Goal: Book appointment/travel/reservation

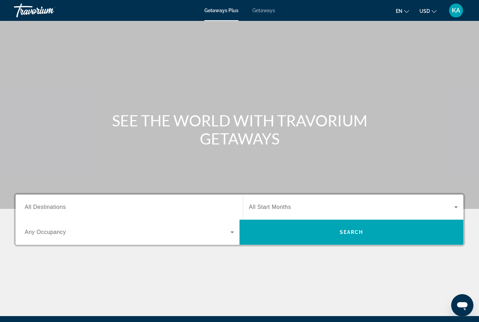
click at [271, 12] on span "Getaways" at bounding box center [263, 11] width 23 height 6
click at [51, 208] on span "All Destinations" at bounding box center [45, 207] width 41 height 6
click at [51, 208] on input "Destination All Destinations" at bounding box center [129, 207] width 209 height 8
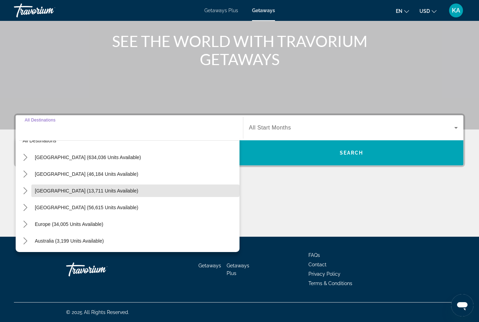
scroll to position [20, 0]
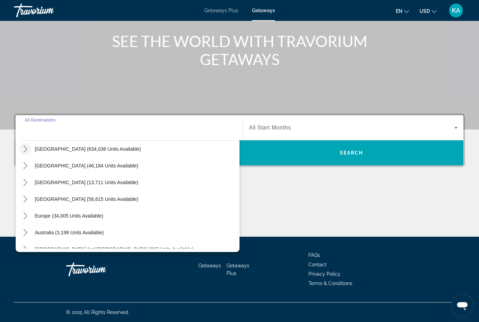
click at [25, 149] on icon "Toggle United States (634,036 units available) submenu" at bounding box center [25, 148] width 7 height 7
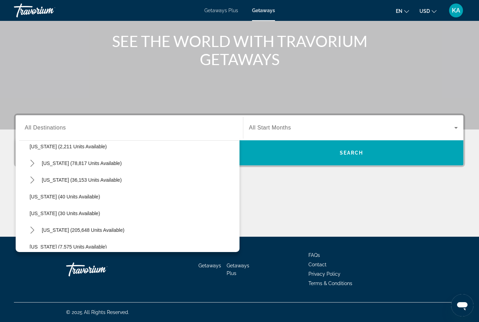
scroll to position [58, 0]
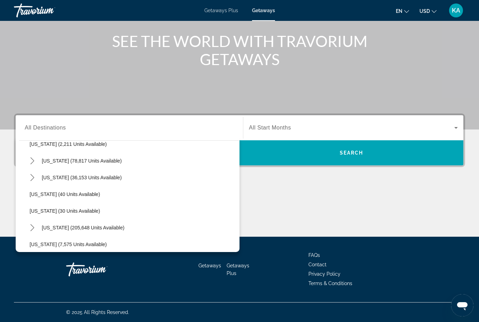
click at [55, 226] on span "[US_STATE] (205,648 units available)" at bounding box center [83, 228] width 82 height 6
type input "**********"
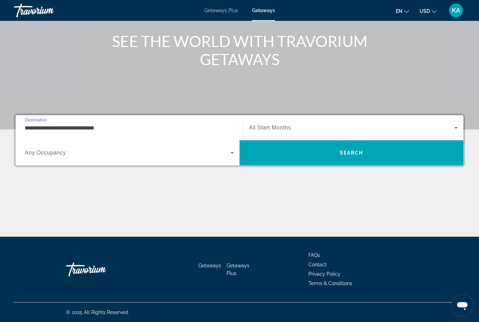
click at [425, 121] on div "Search widget" at bounding box center [353, 127] width 209 height 19
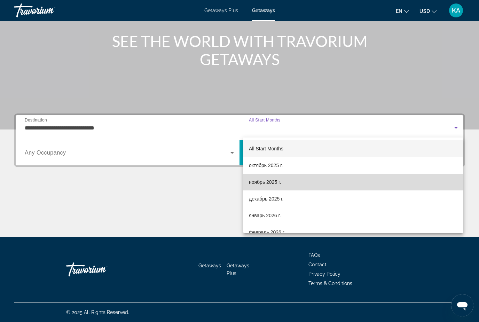
click at [278, 184] on span "ноябрь 2025 г." at bounding box center [265, 182] width 32 height 8
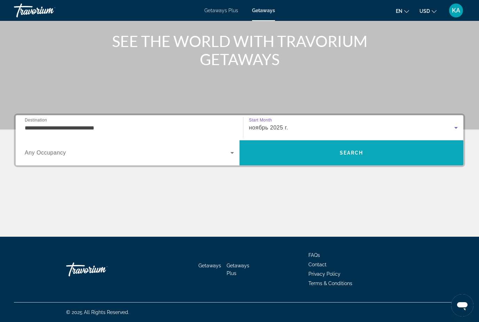
click at [426, 154] on span "Search" at bounding box center [351, 152] width 224 height 17
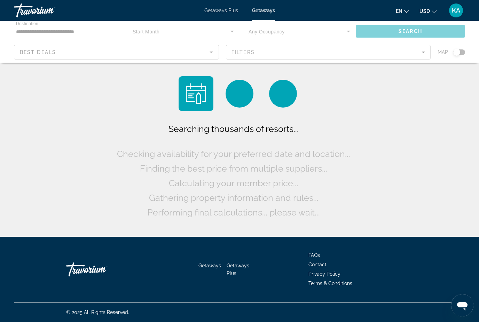
scroll to position [22, 0]
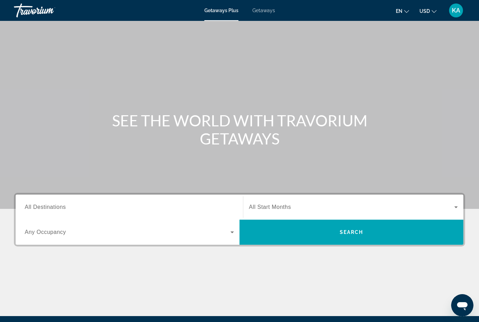
click at [263, 19] on div "Getaways Plus Getaways en English Español Français Italiano Português русский U…" at bounding box center [239, 10] width 479 height 18
click at [260, 11] on span "Getaways" at bounding box center [263, 11] width 23 height 6
click at [30, 206] on span "All Destinations" at bounding box center [45, 207] width 41 height 6
click at [30, 206] on input "Destination All Destinations" at bounding box center [129, 207] width 209 height 8
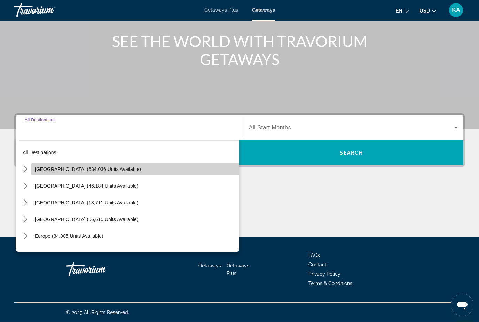
click at [33, 172] on span "Select destination: United States (634,036 units available)" at bounding box center [135, 169] width 208 height 17
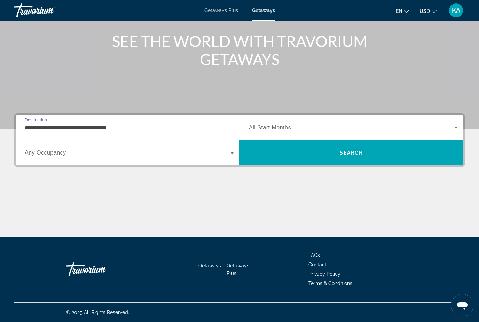
click at [48, 131] on input "**********" at bounding box center [129, 128] width 209 height 8
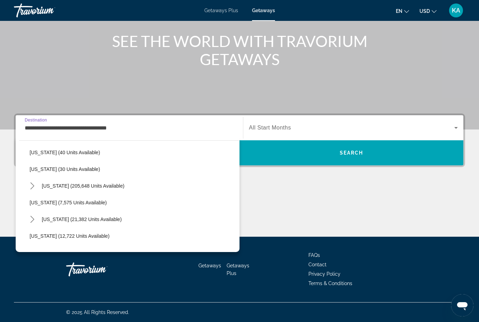
scroll to position [106, 0]
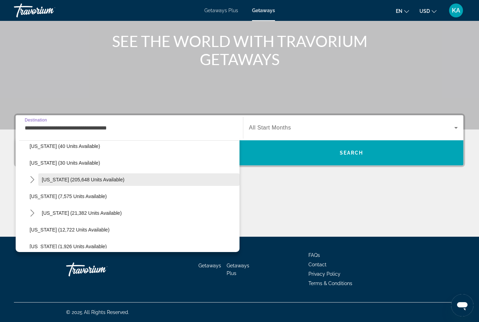
click at [50, 180] on span "[US_STATE] (205,648 units available)" at bounding box center [83, 180] width 82 height 6
type input "**********"
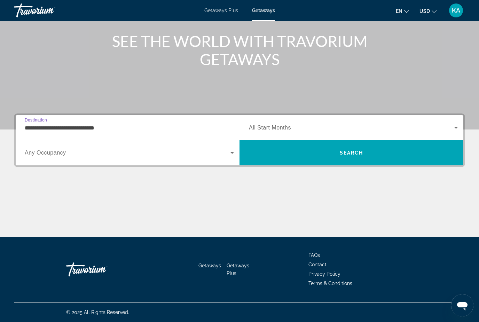
click at [271, 131] on span "Search widget" at bounding box center [351, 128] width 205 height 8
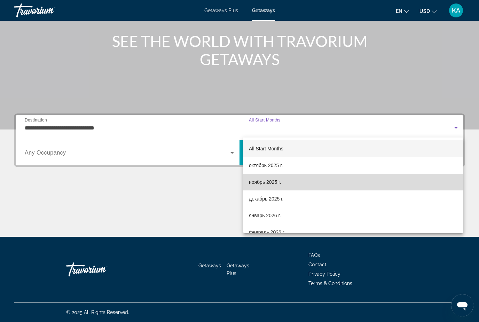
click at [261, 184] on span "ноябрь 2025 г." at bounding box center [265, 182] width 32 height 8
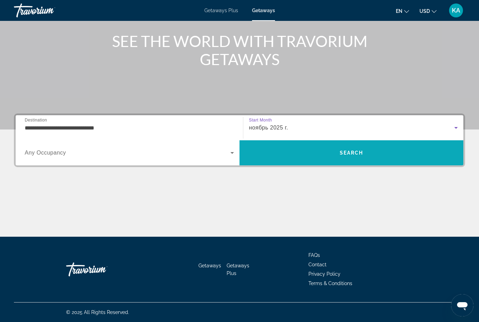
click at [277, 153] on span "Search" at bounding box center [351, 152] width 224 height 17
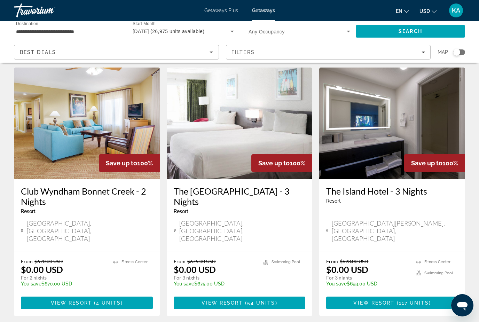
scroll to position [812, 0]
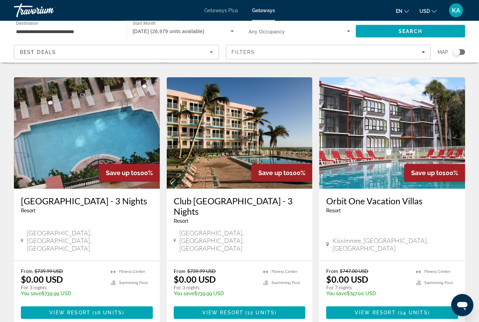
scroll to position [828, 0]
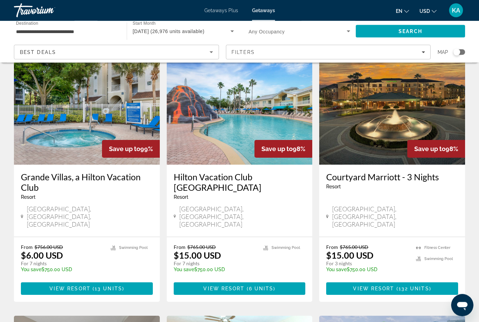
scroll to position [303, 0]
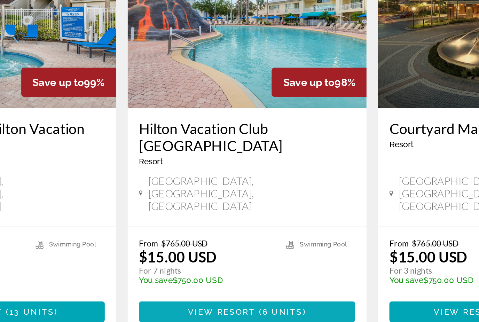
click at [245, 279] on span "Main content" at bounding box center [246, 282] width 2 height 6
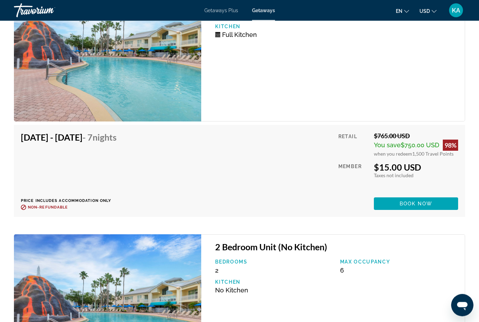
scroll to position [1850, 0]
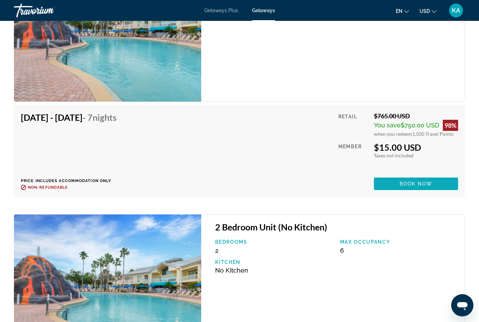
click at [444, 185] on span "Main content" at bounding box center [416, 183] width 84 height 17
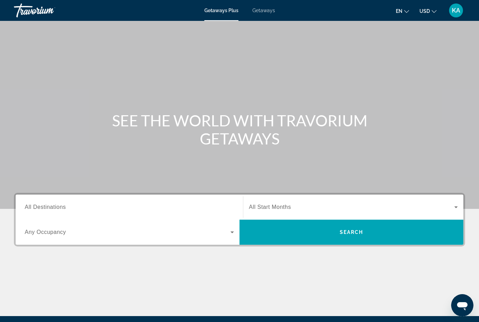
click at [261, 9] on span "Getaways" at bounding box center [263, 11] width 23 height 6
click at [54, 211] on div "Destination All Destinations" at bounding box center [129, 207] width 209 height 20
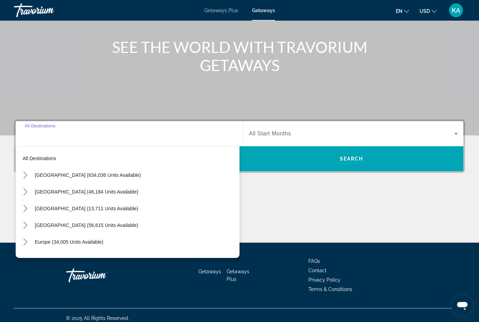
scroll to position [79, 0]
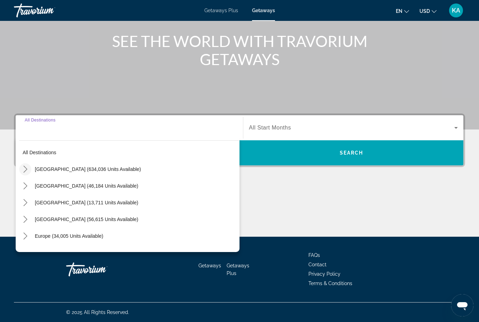
click at [26, 167] on icon "Toggle United States (634,036 units available) submenu" at bounding box center [25, 169] width 7 height 7
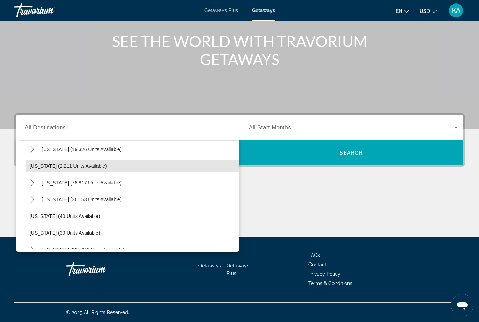
scroll to position [37, 0]
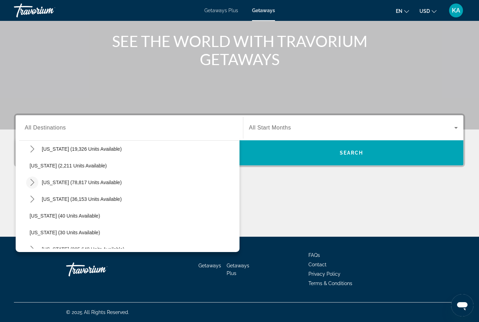
click at [27, 184] on mat-icon "Toggle California (78,817 units available) submenu" at bounding box center [32, 182] width 12 height 12
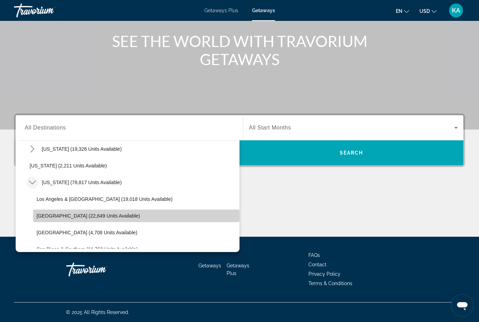
click at [89, 216] on span "Lake Tahoe (22,649 units available)" at bounding box center [88, 216] width 103 height 6
type input "**********"
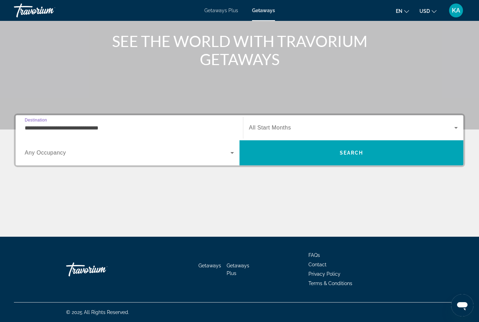
click at [316, 128] on span "Search widget" at bounding box center [351, 128] width 205 height 8
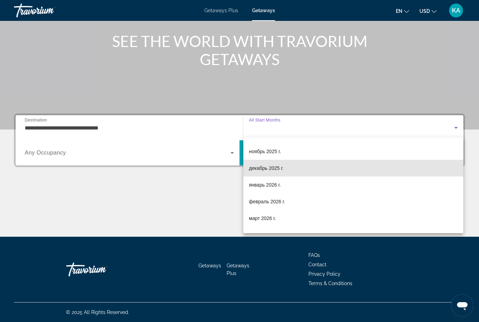
scroll to position [33, 0]
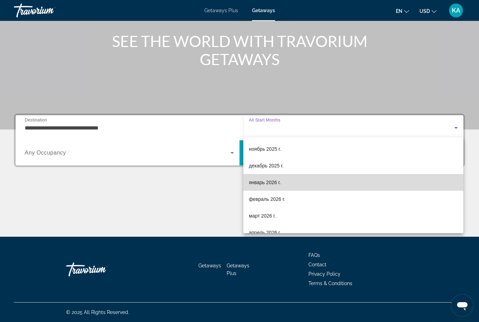
click at [272, 184] on span "январь 2026 г." at bounding box center [265, 182] width 32 height 8
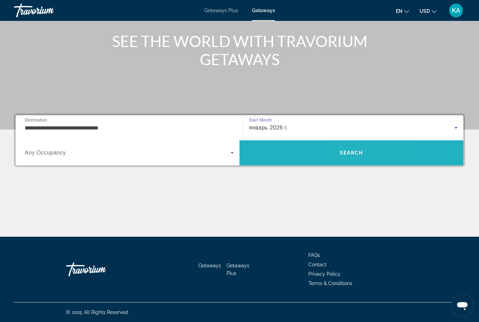
click at [374, 154] on span "Search" at bounding box center [351, 152] width 224 height 17
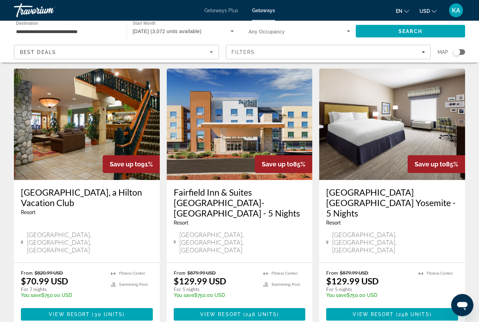
scroll to position [293, 0]
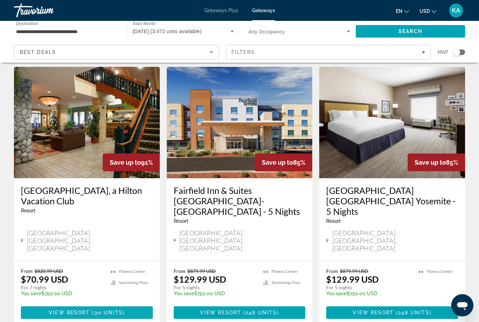
click at [90, 310] on span "Main content" at bounding box center [91, 313] width 2 height 6
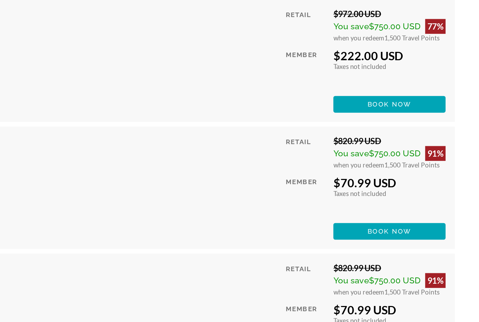
scroll to position [1503, 17]
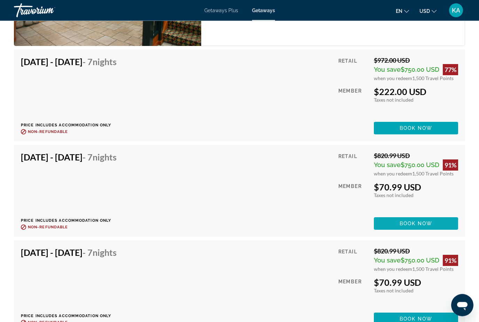
click at [416, 223] on span "Book now" at bounding box center [415, 224] width 33 height 6
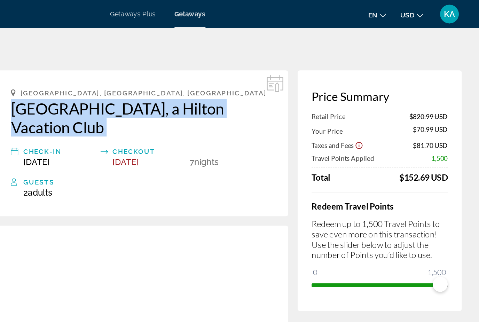
drag, startPoint x: 5, startPoint y: 79, endPoint x: 53, endPoint y: 105, distance: 53.9
click at [120, 105] on div "South Lake Tahoe, CA, USA Lake Tahoe Resort, a Hilton Vacation Club Check-In Ja…" at bounding box center [228, 106] width 216 height 108
copy div "Lake Tahoe Resort, a Hilton Vacation Club"
